Goal: Task Accomplishment & Management: Manage account settings

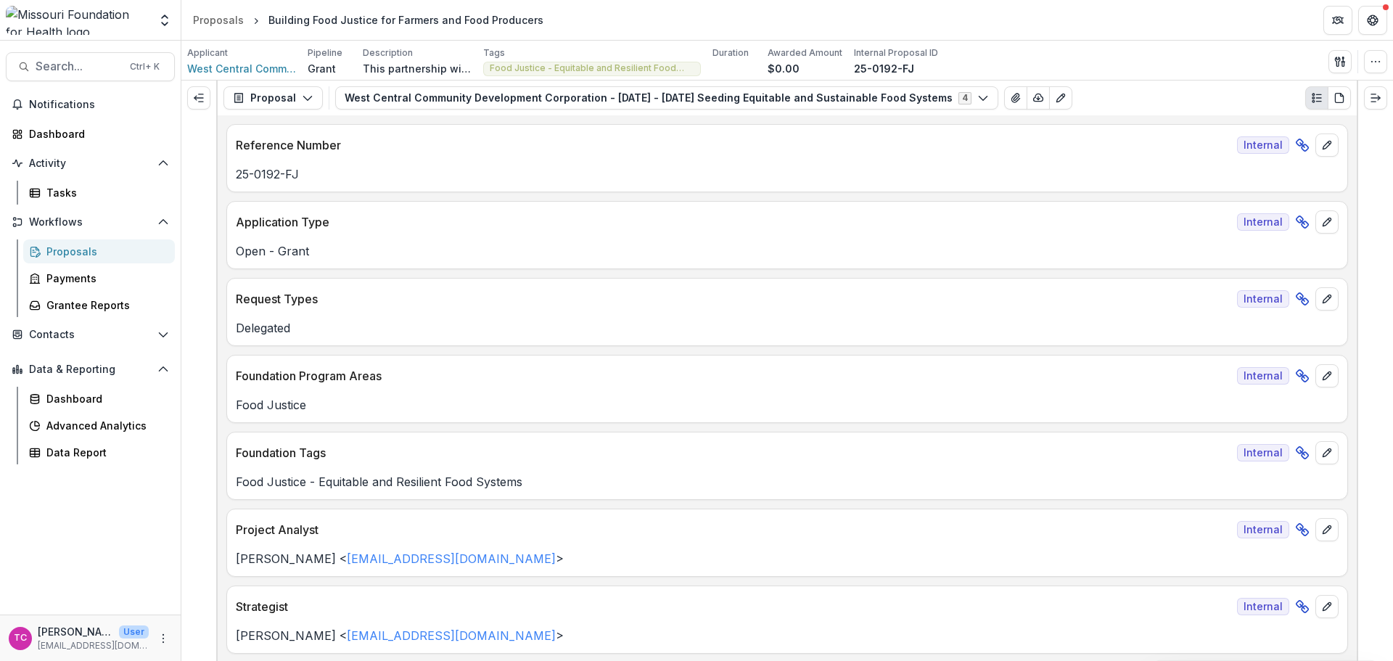
scroll to position [5598, 0]
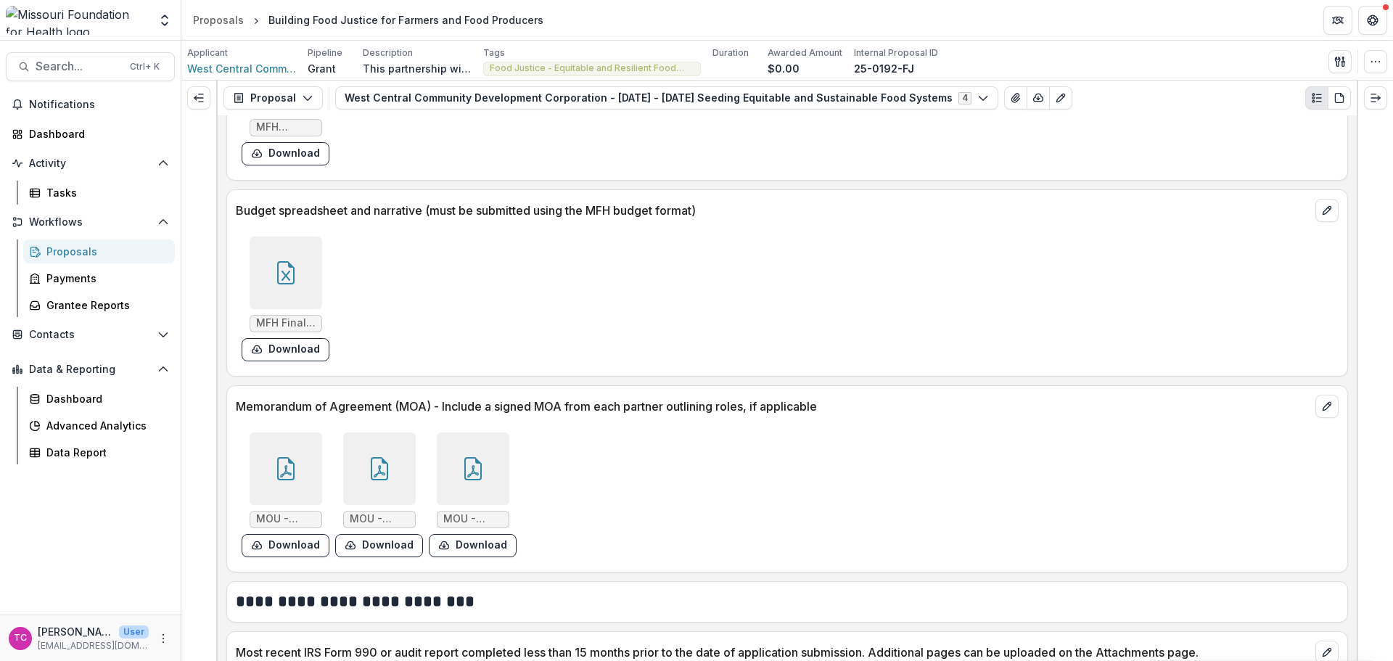
click at [71, 248] on div "Proposals" at bounding box center [104, 251] width 117 height 15
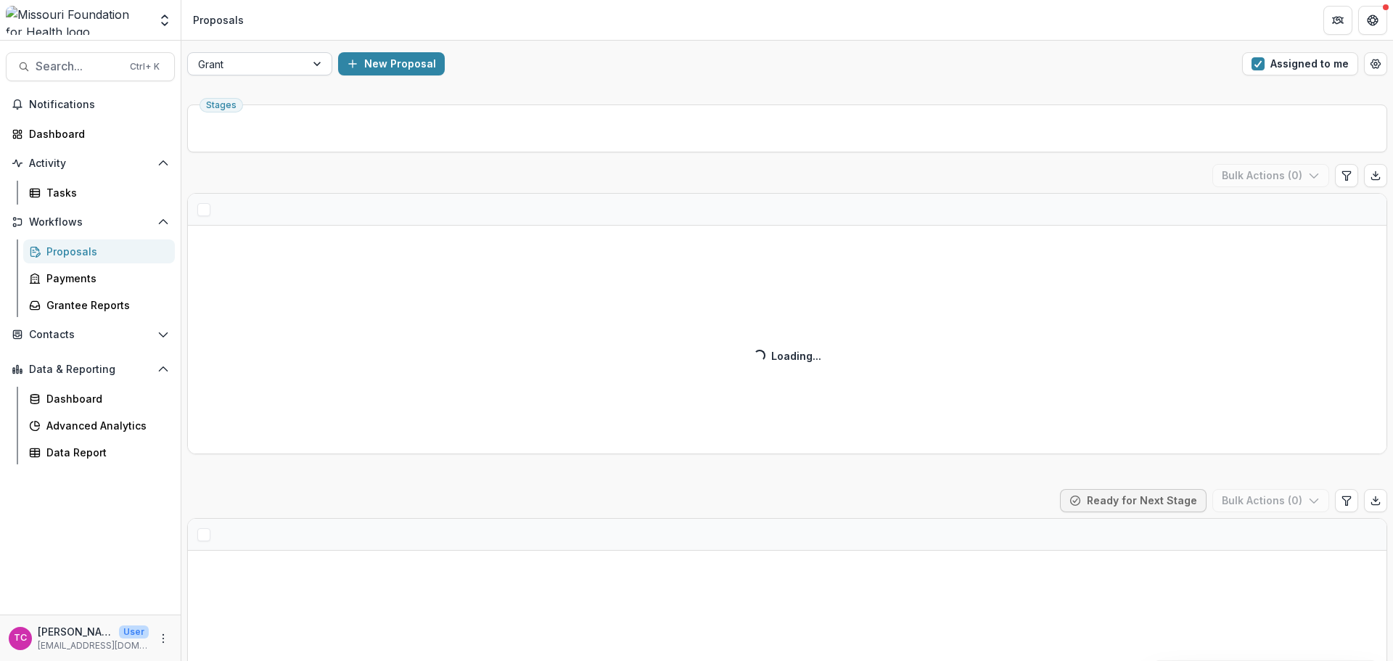
click at [287, 56] on div at bounding box center [246, 64] width 97 height 18
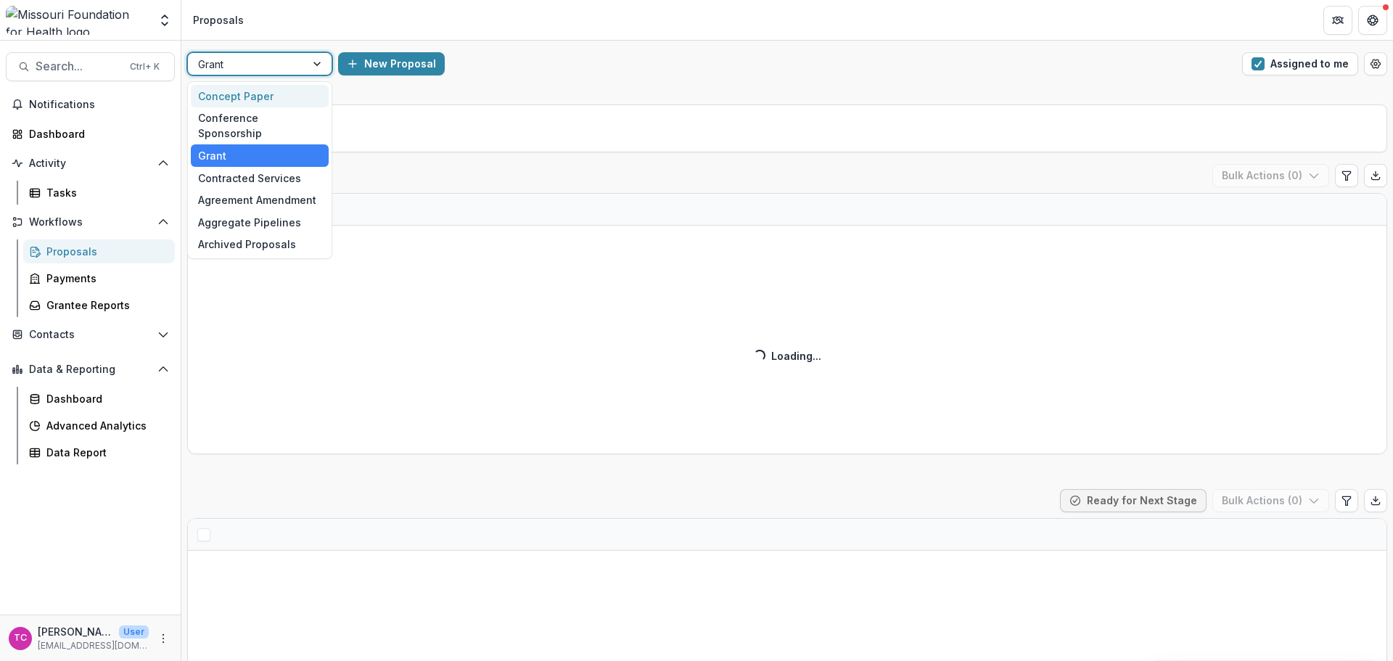
click at [272, 94] on div "Concept Paper" at bounding box center [260, 96] width 138 height 22
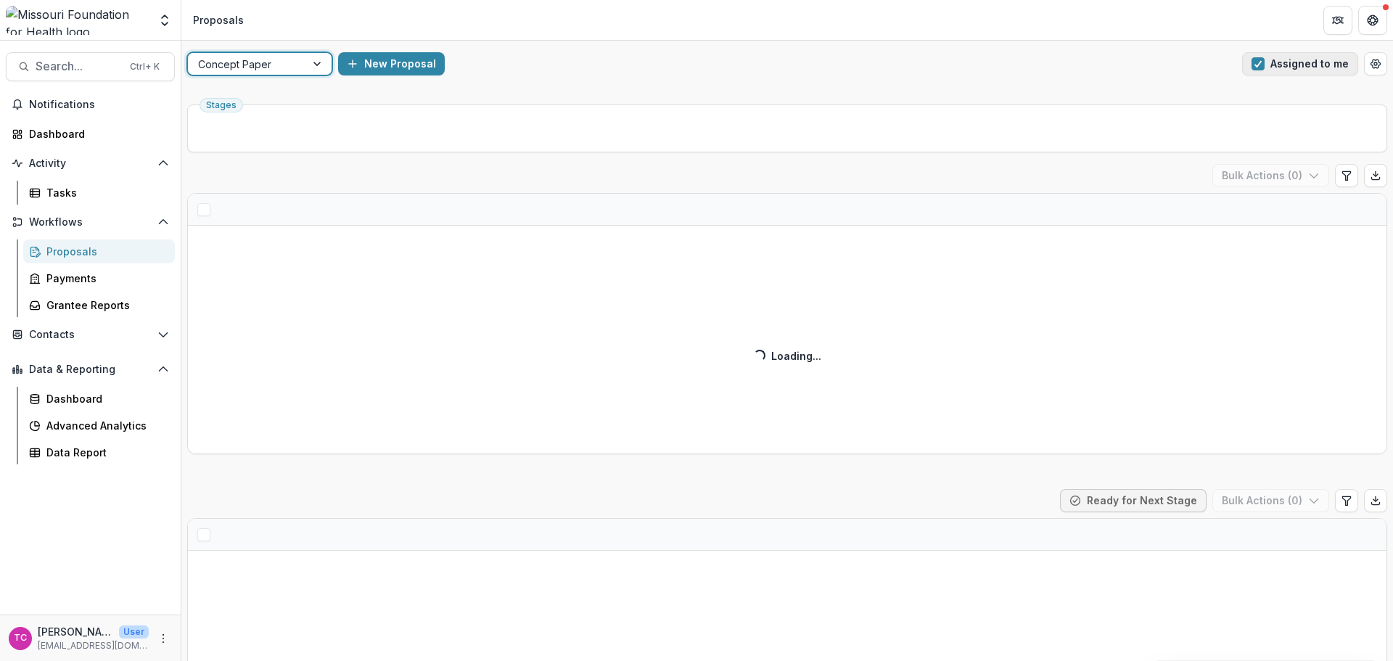
click at [1246, 64] on button "Assigned to me" at bounding box center [1300, 63] width 116 height 23
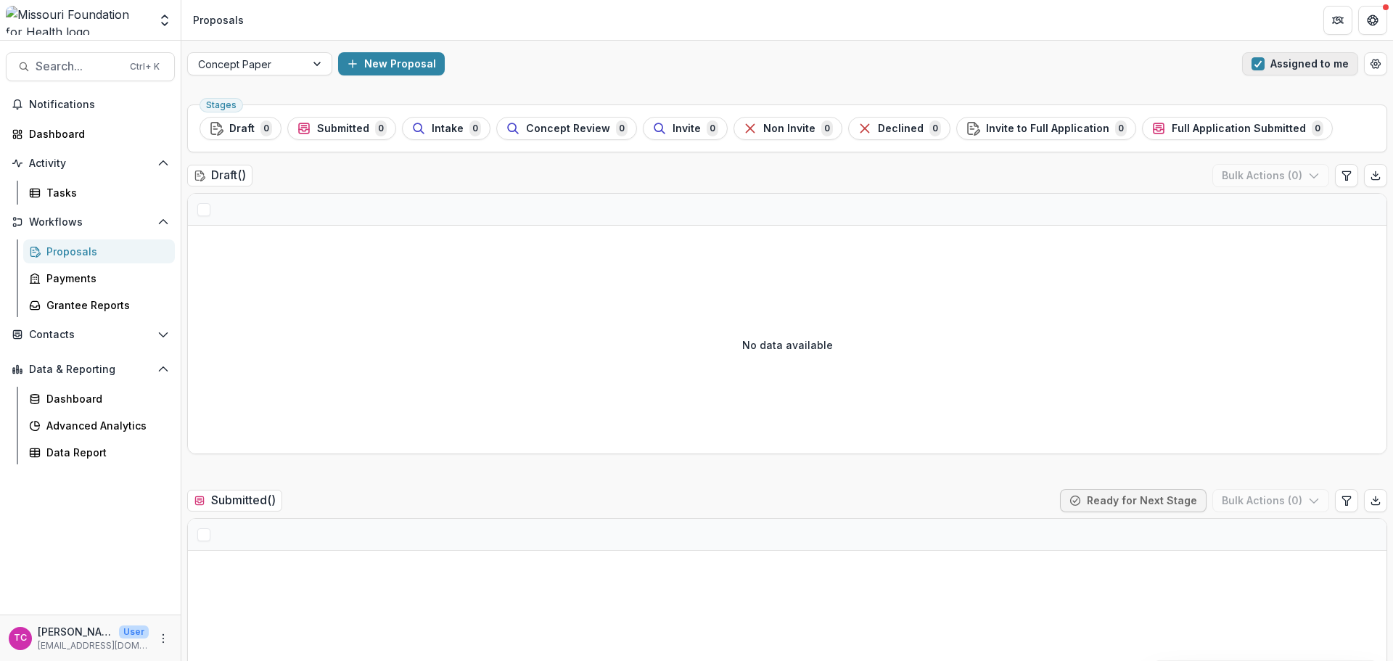
click at [1251, 62] on span "button" at bounding box center [1257, 63] width 13 height 13
